Goal: Navigation & Orientation: Find specific page/section

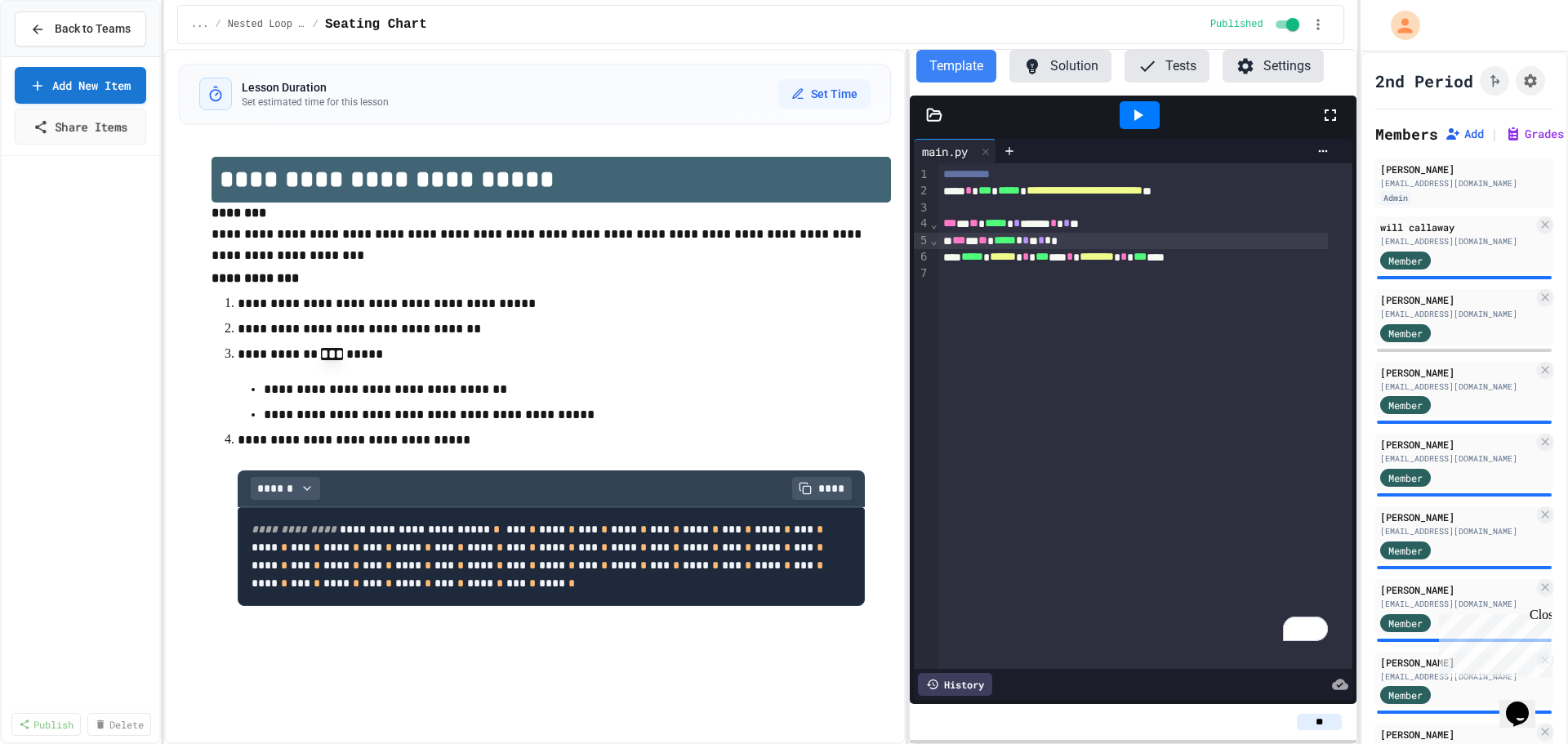
scroll to position [490, 0]
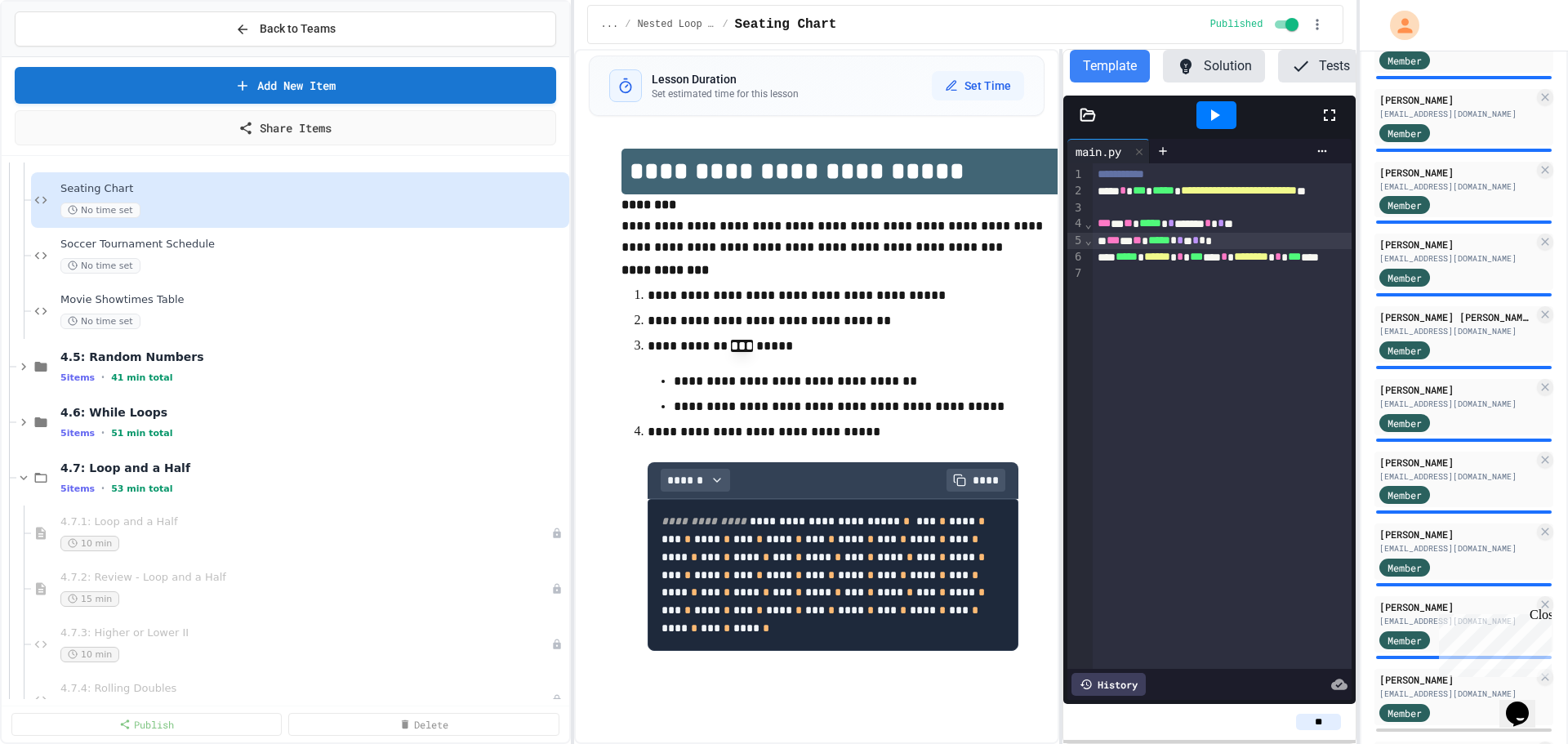
click at [595, 408] on div "**********" at bounding box center [784, 372] width 1568 height 744
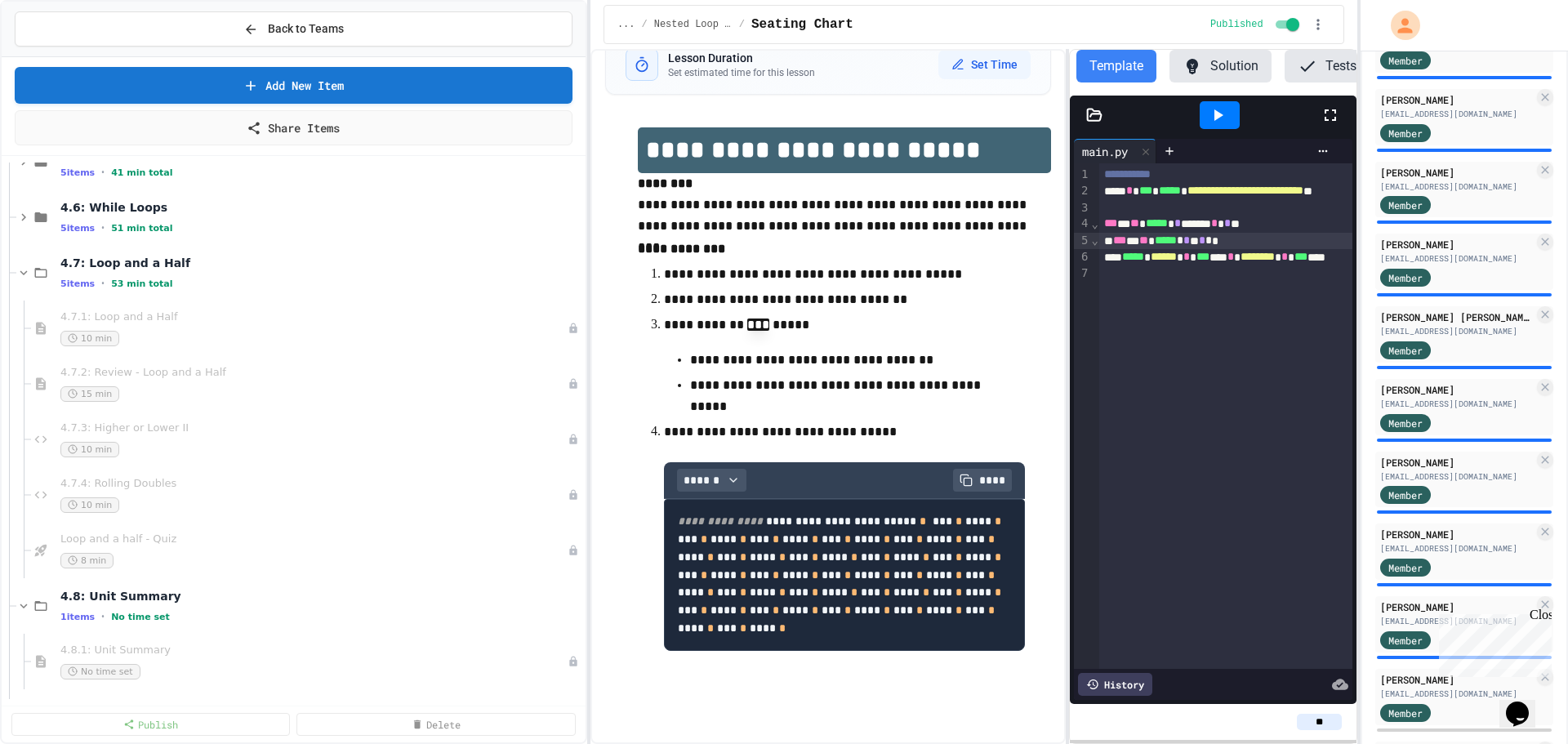
scroll to position [1633, 0]
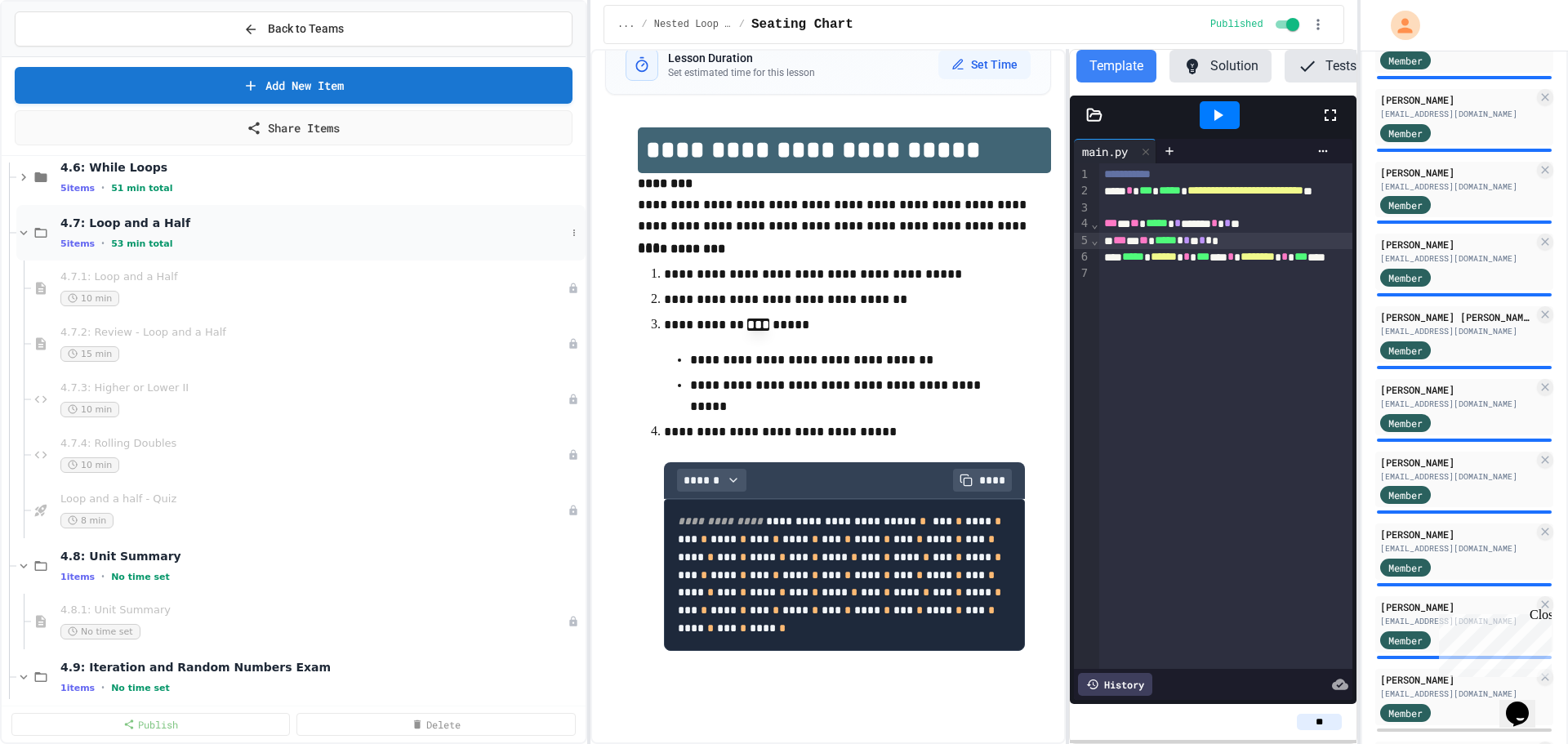
click at [27, 234] on icon at bounding box center [23, 232] width 14 height 14
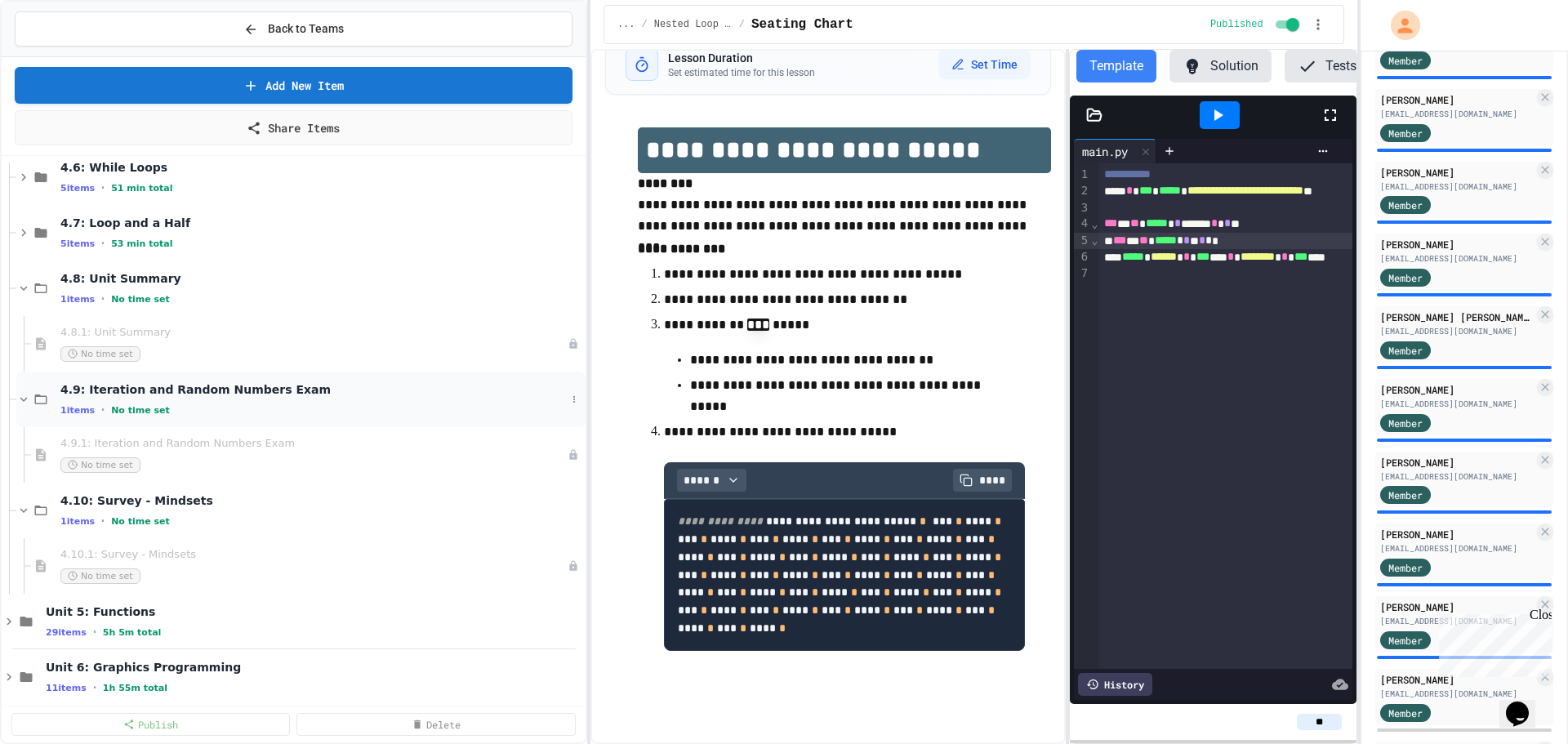
click at [24, 396] on icon at bounding box center [23, 398] width 14 height 14
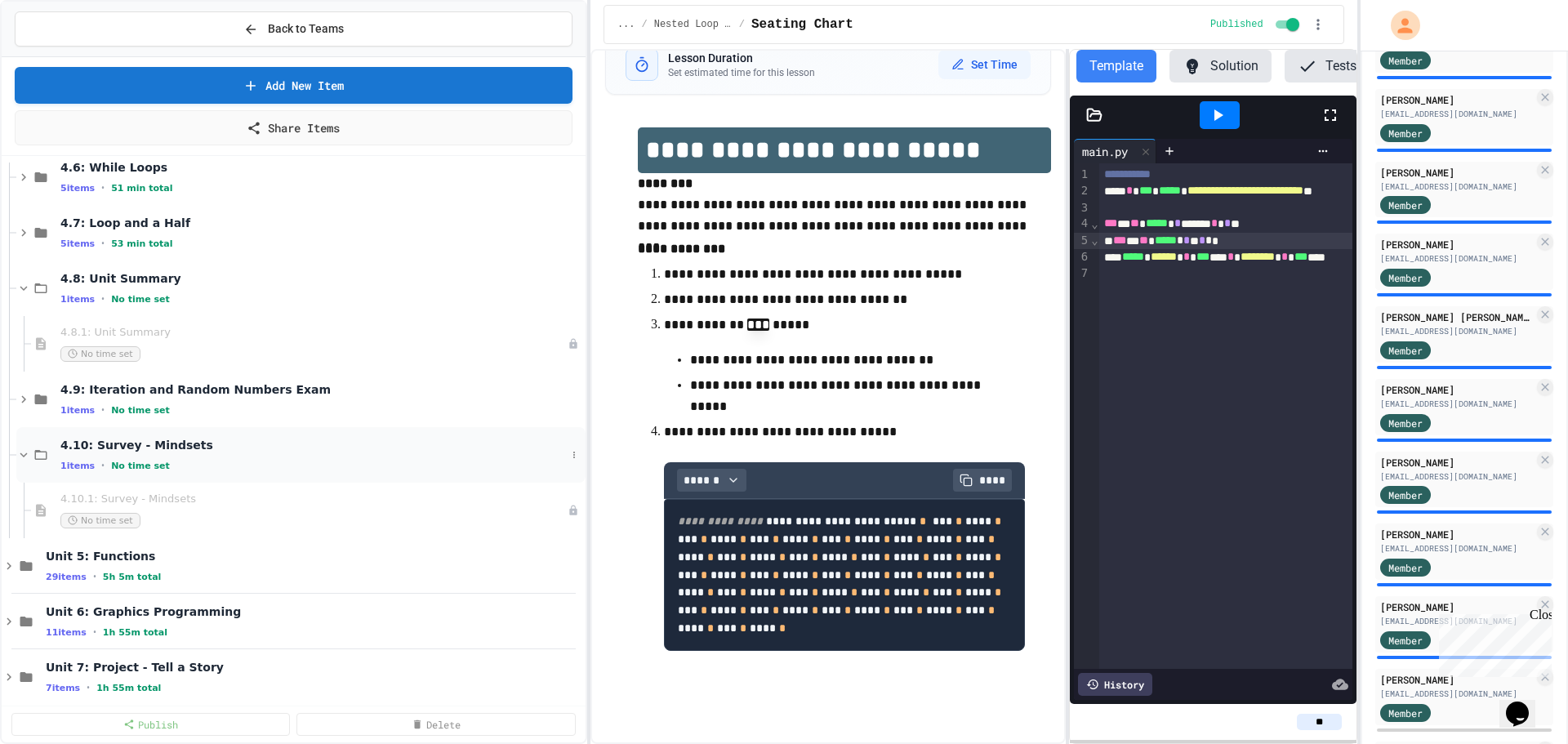
click at [22, 454] on icon at bounding box center [23, 455] width 14 height 14
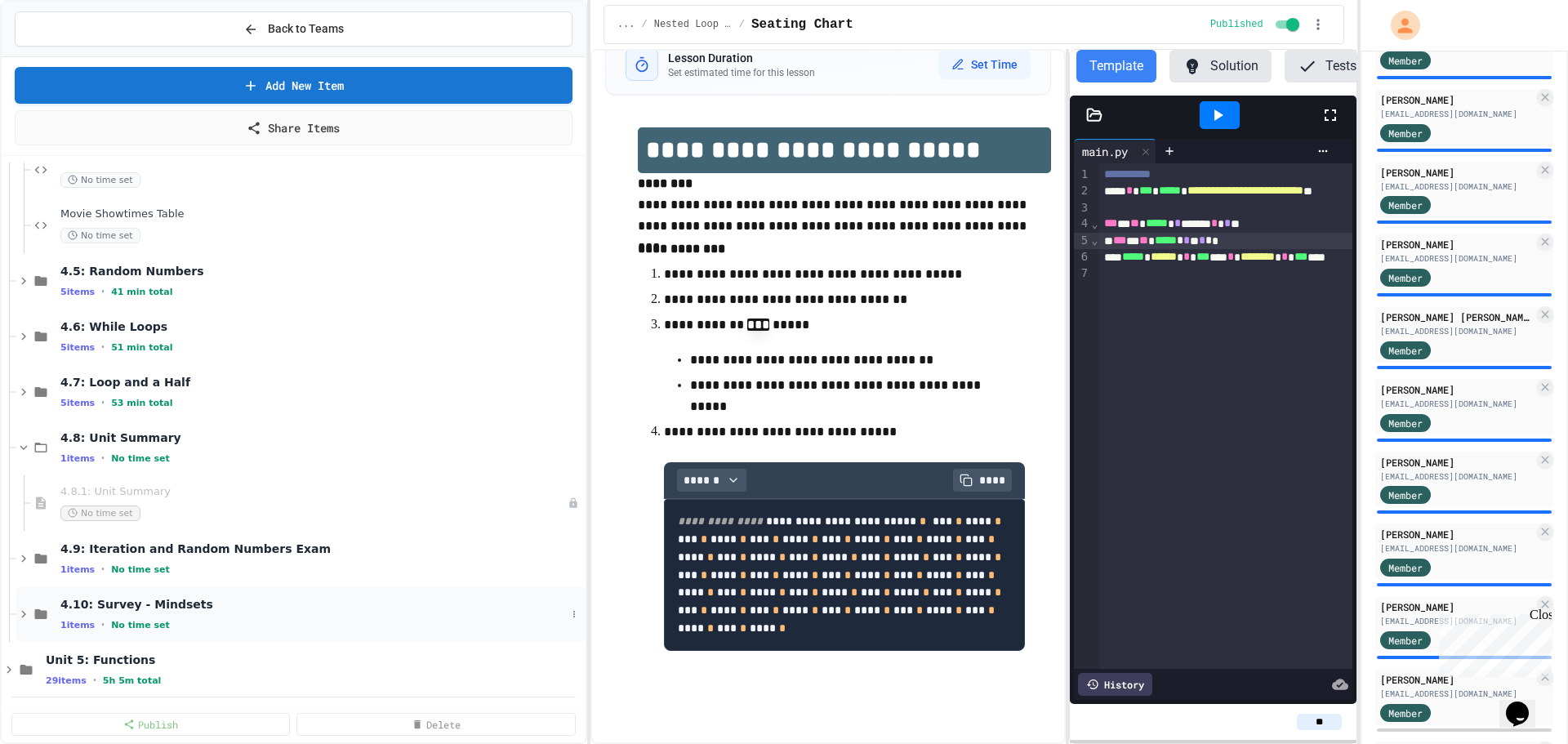
scroll to position [1470, 0]
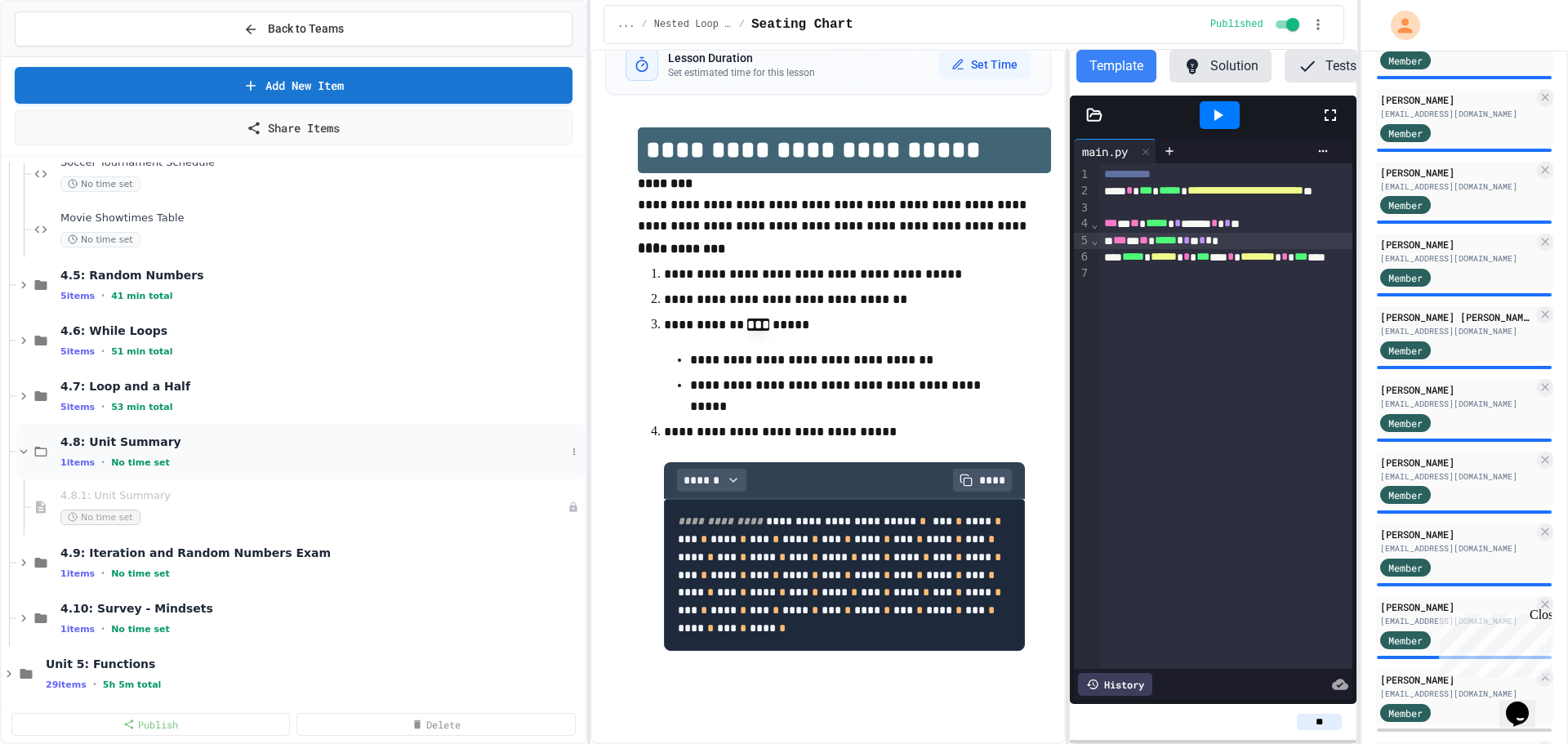
click at [20, 450] on icon at bounding box center [23, 451] width 14 height 14
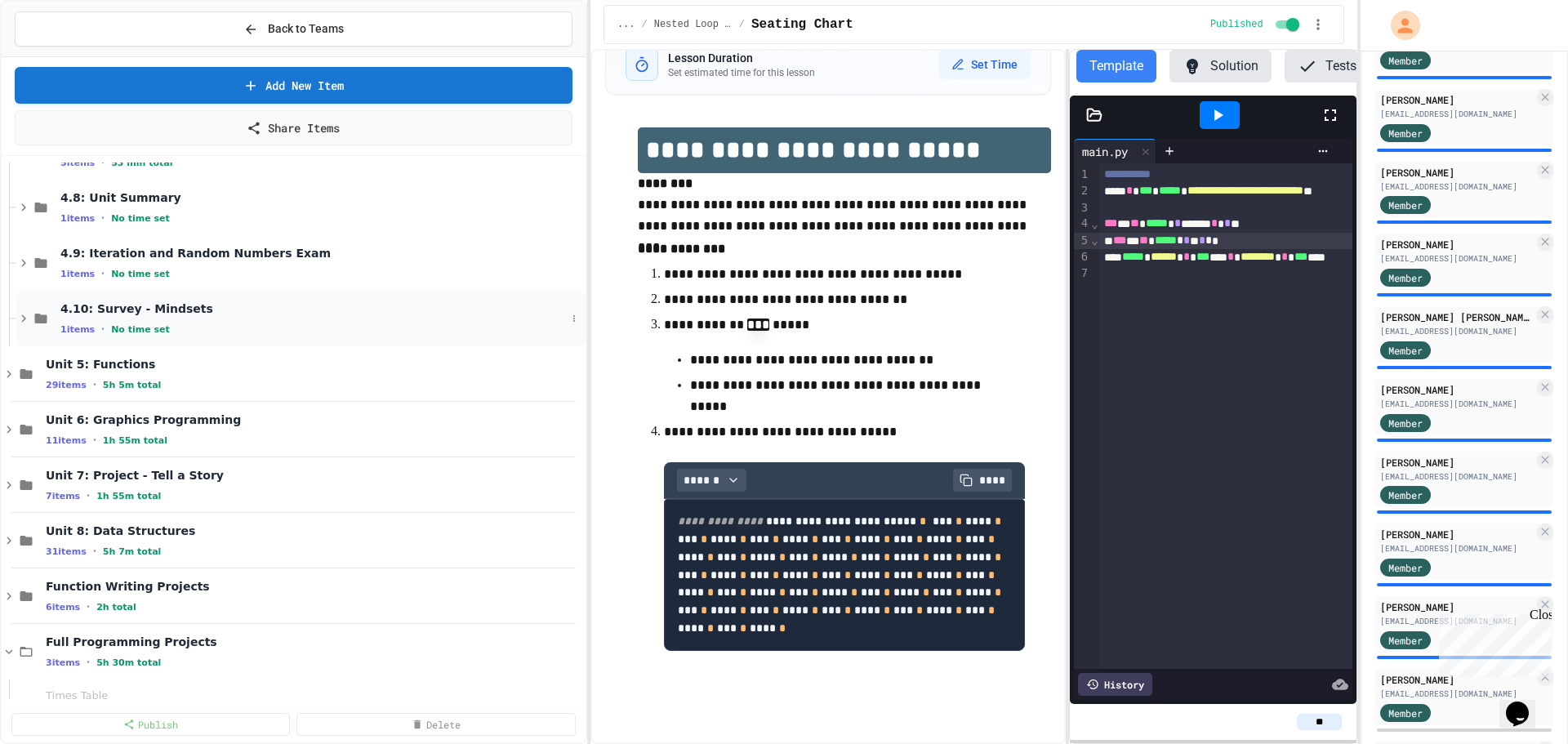
scroll to position [1633, 0]
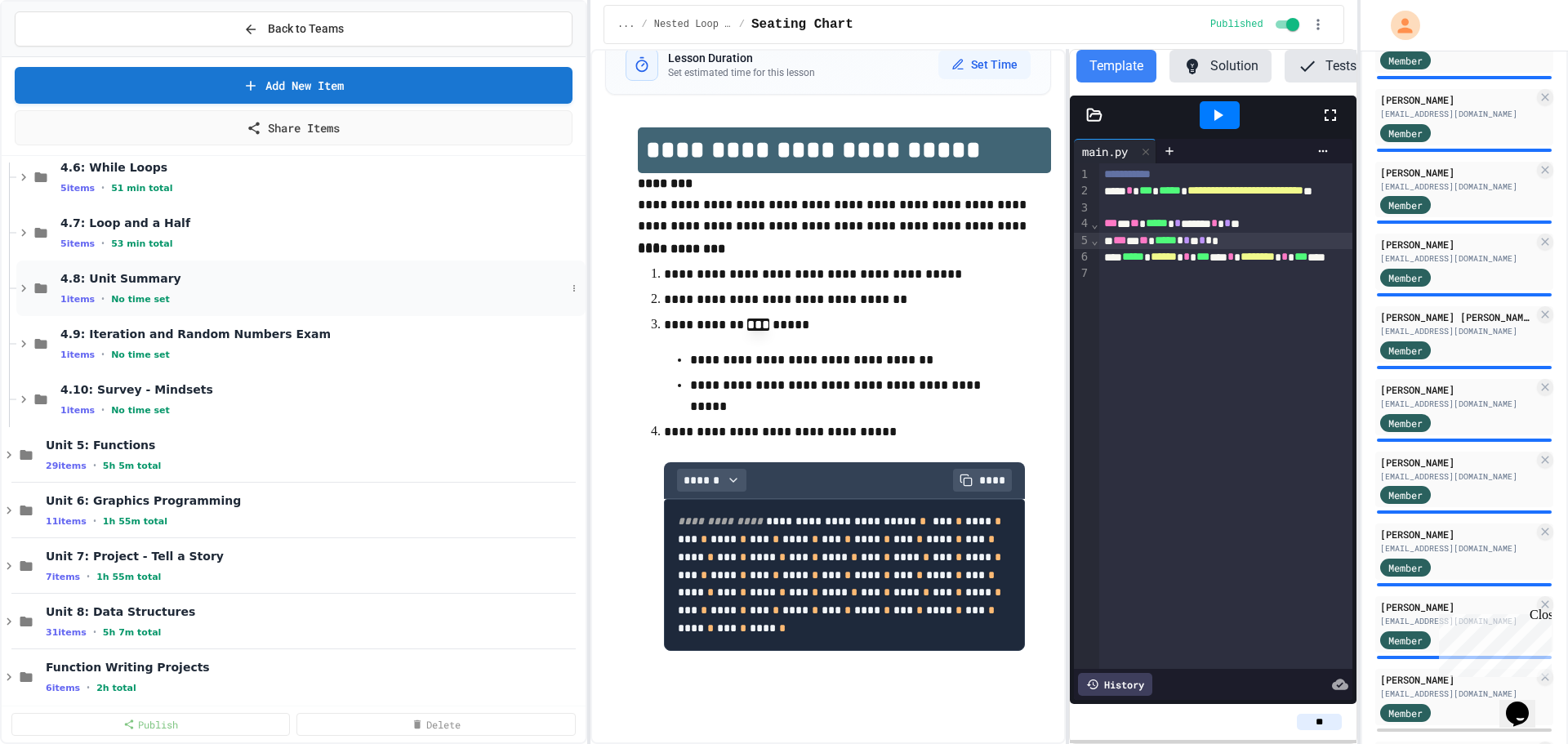
click at [26, 289] on icon at bounding box center [23, 287] width 14 height 14
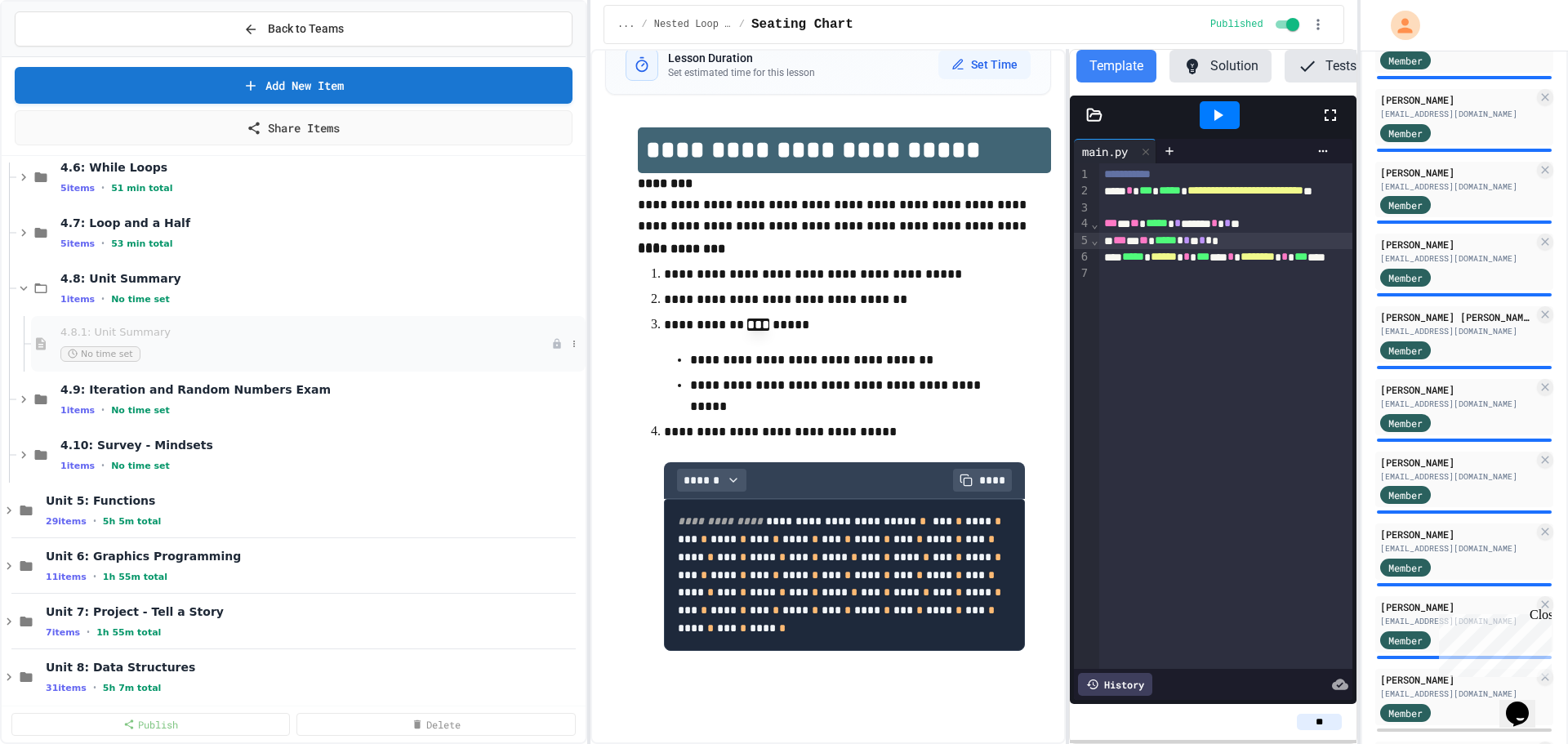
click at [106, 327] on span "4.8.1: Unit Summary" at bounding box center [306, 332] width 491 height 14
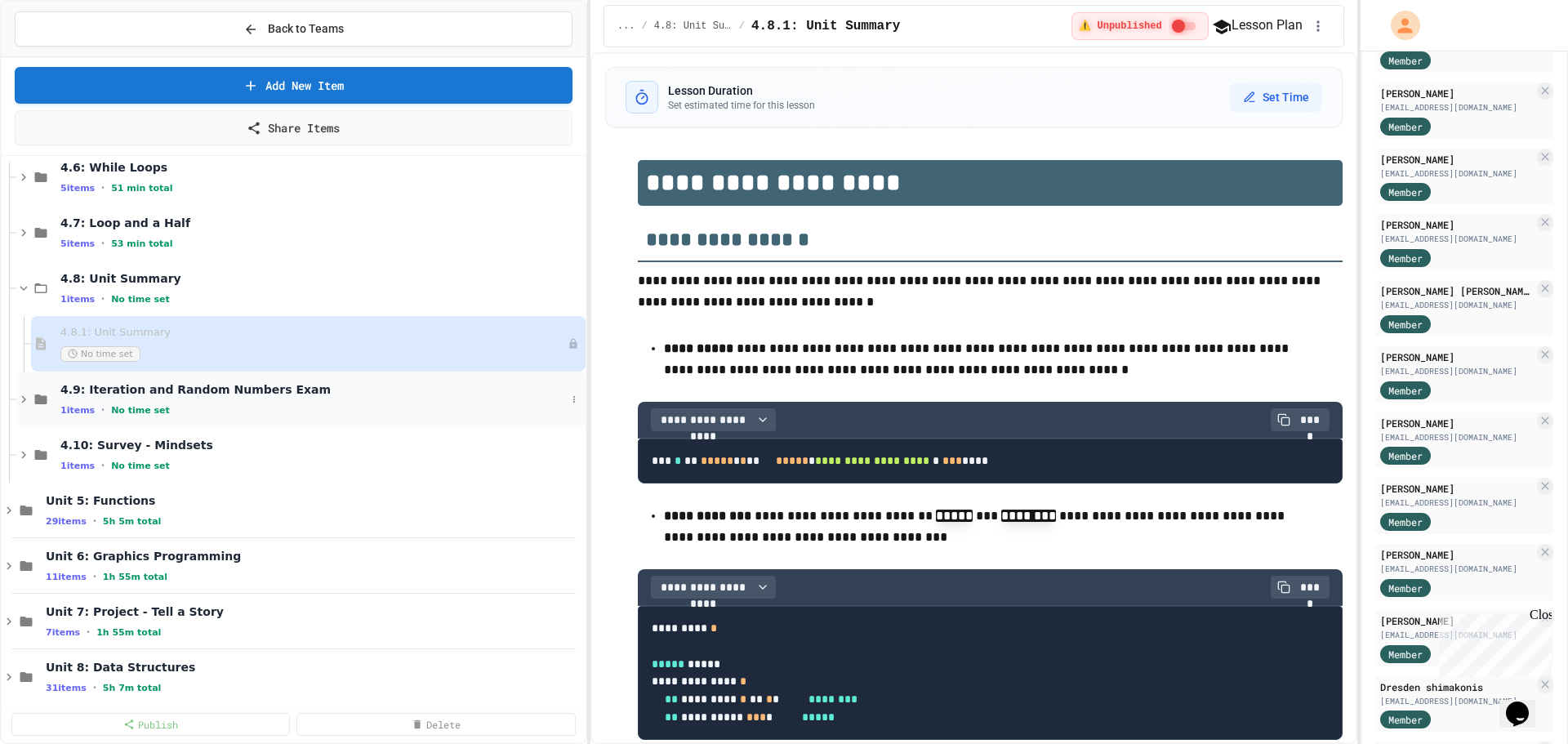
click at [161, 409] on div "1 items • No time set" at bounding box center [312, 410] width 505 height 13
click at [262, 454] on div "4.9.1: Iteration and Random Numbers Exam No time set" at bounding box center [306, 455] width 491 height 36
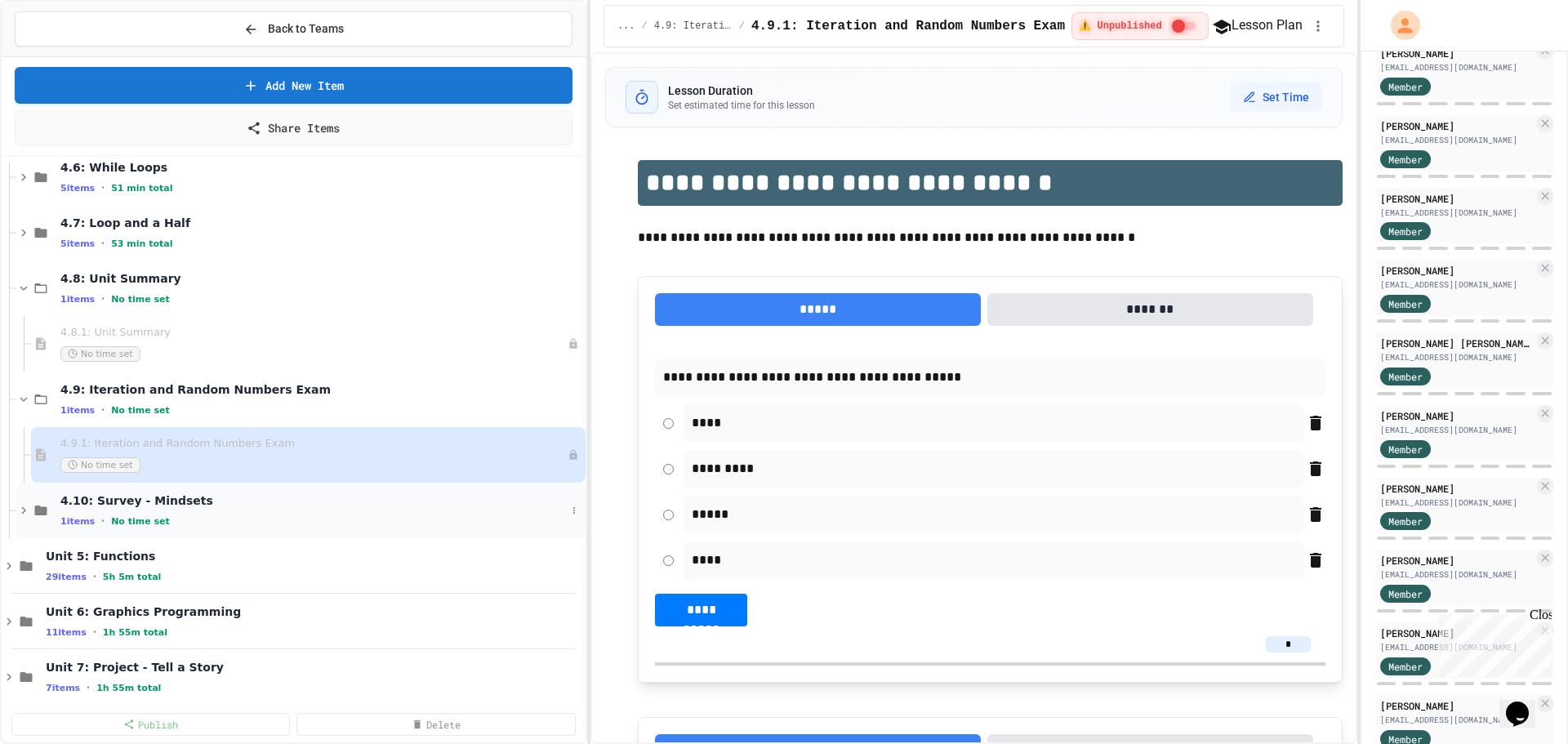
scroll to position [490, 0]
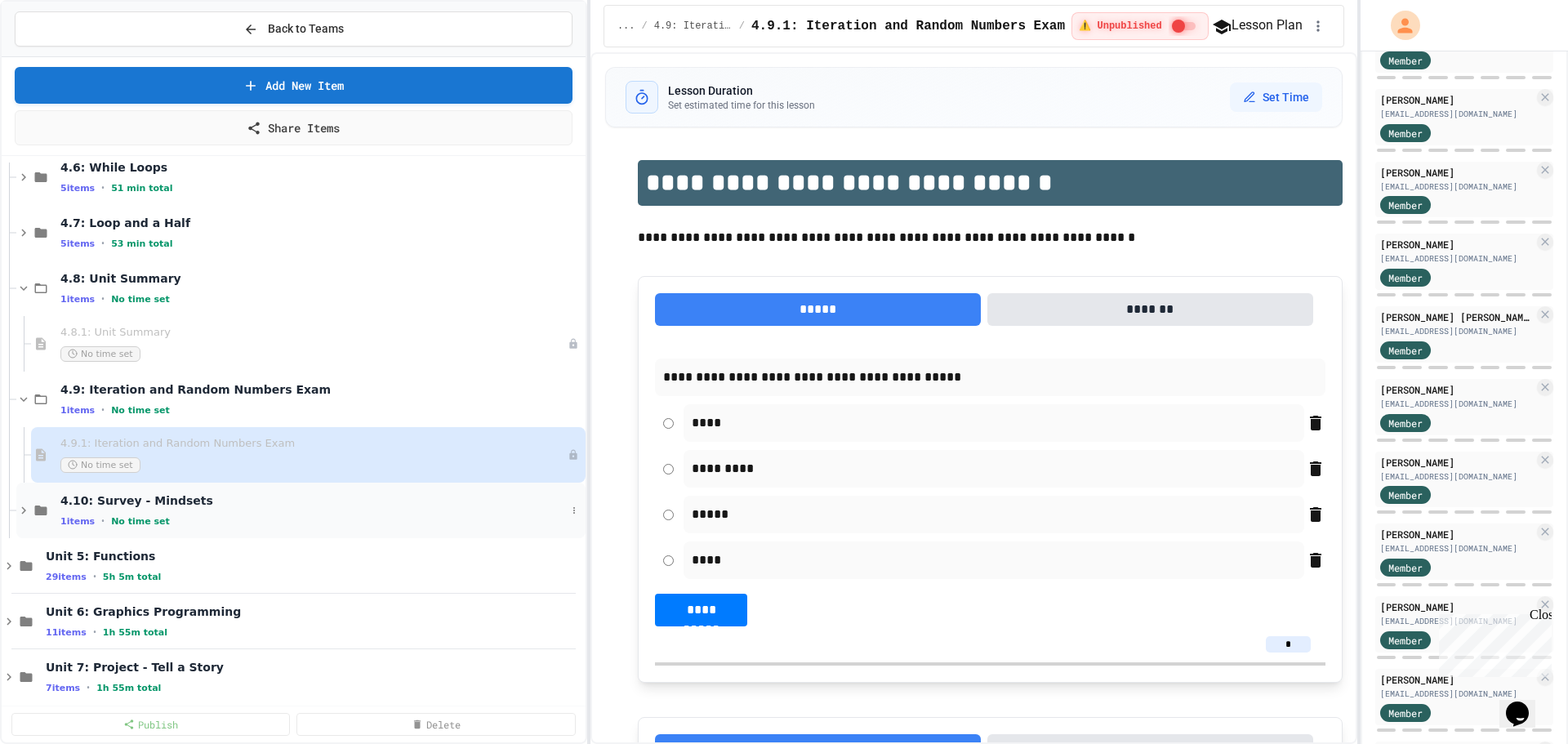
click at [194, 509] on div "4.10: Survey - Mindsets 1 items • No time set" at bounding box center [312, 510] width 505 height 34
click at [194, 509] on div "4.10: Survey - Mindsets 1 items • No time set" at bounding box center [321, 510] width 521 height 34
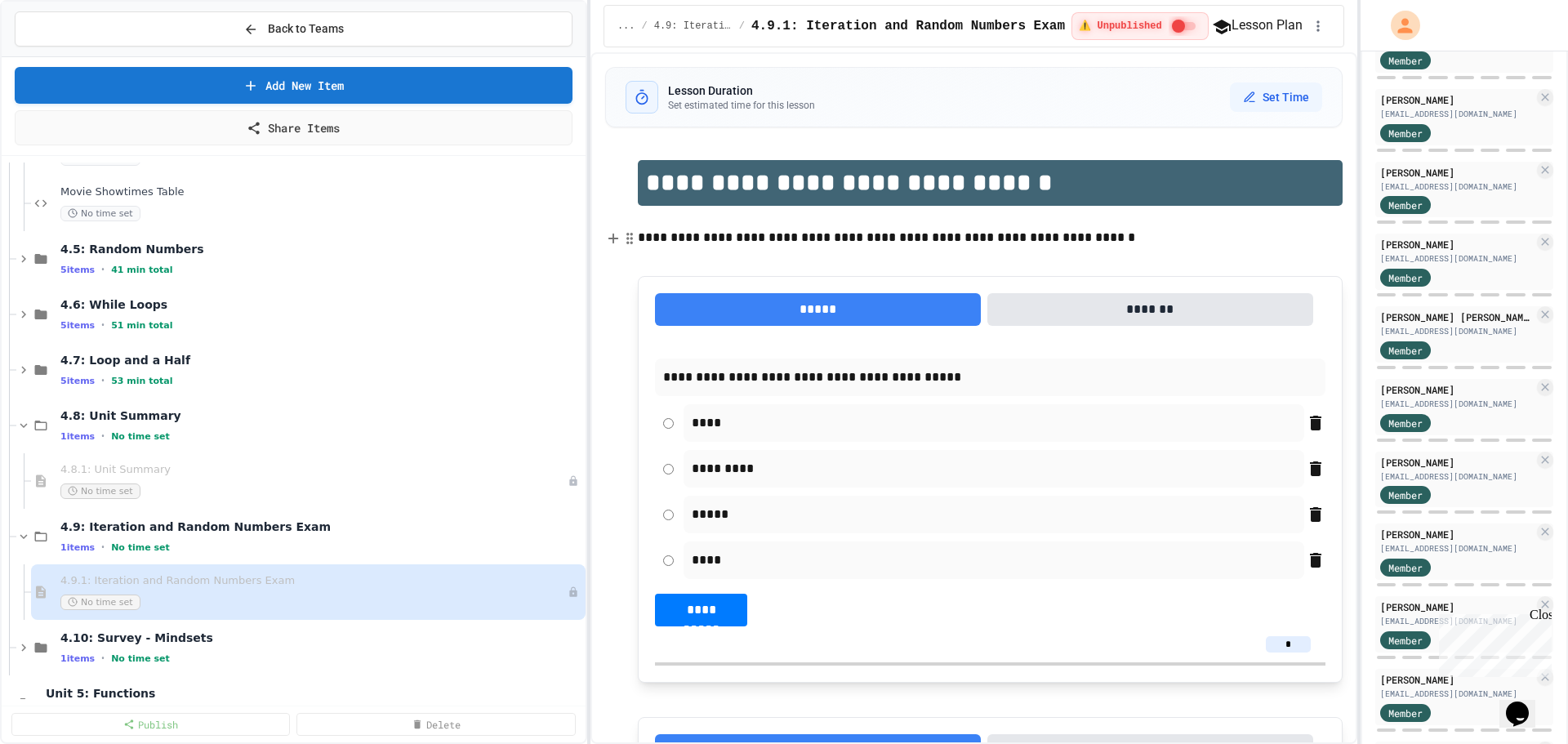
scroll to position [1470, 0]
